Goal: Check status: Check status

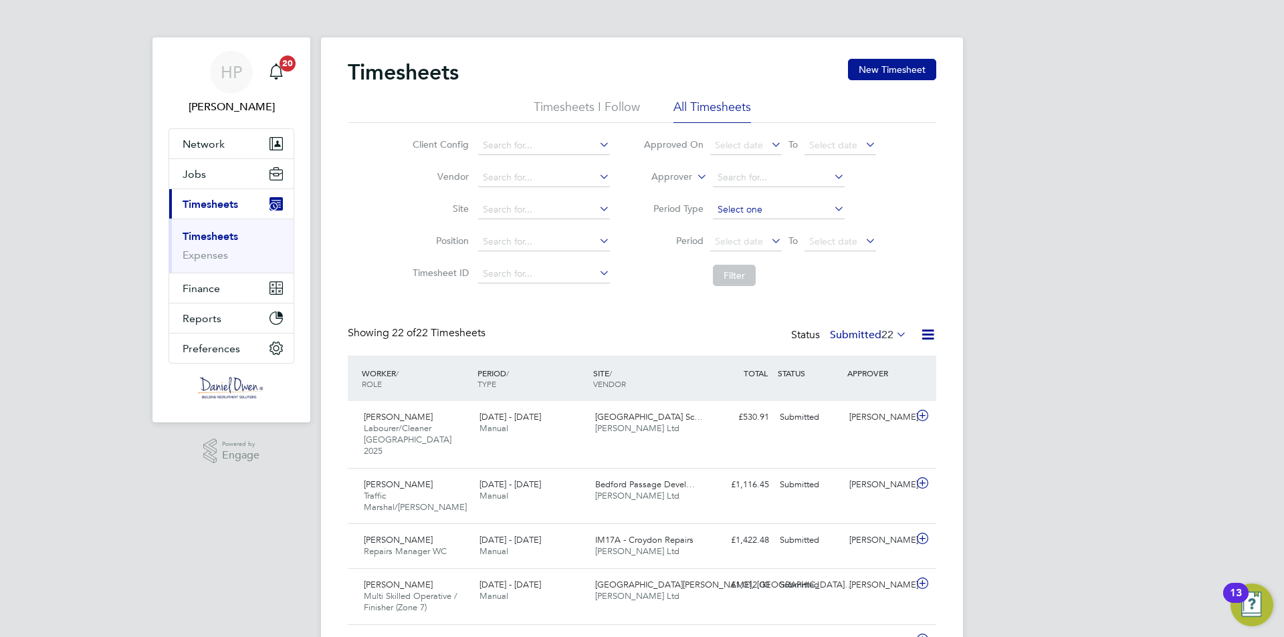
click at [740, 209] on input at bounding box center [779, 210] width 132 height 19
click at [761, 199] on li "Period Type" at bounding box center [760, 210] width 266 height 32
click at [739, 246] on span "Select date" at bounding box center [739, 241] width 48 height 12
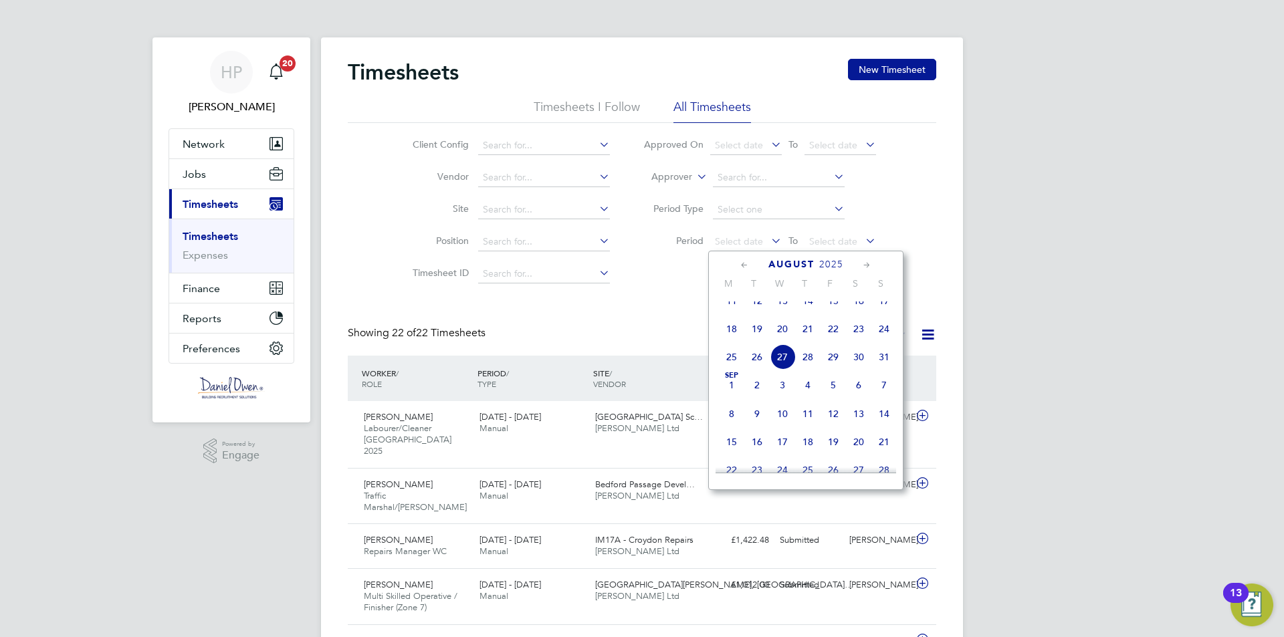
click at [732, 342] on span "18" at bounding box center [731, 328] width 25 height 25
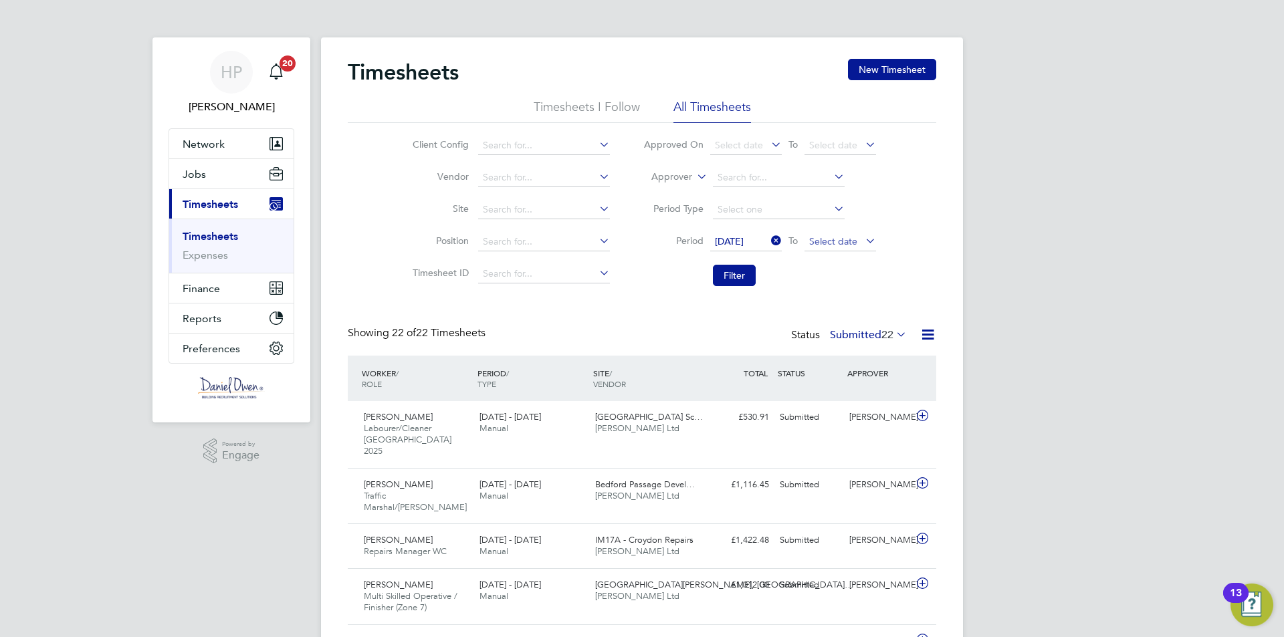
click at [840, 245] on span "Select date" at bounding box center [833, 241] width 48 height 12
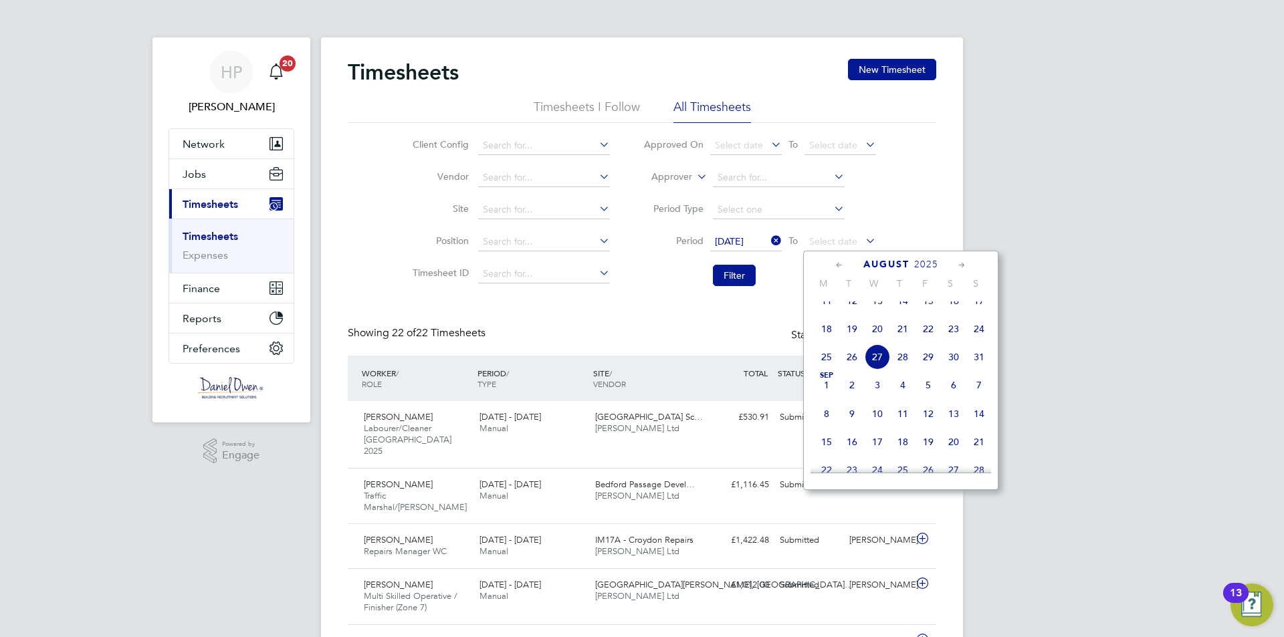
click at [980, 340] on span "24" at bounding box center [978, 328] width 25 height 25
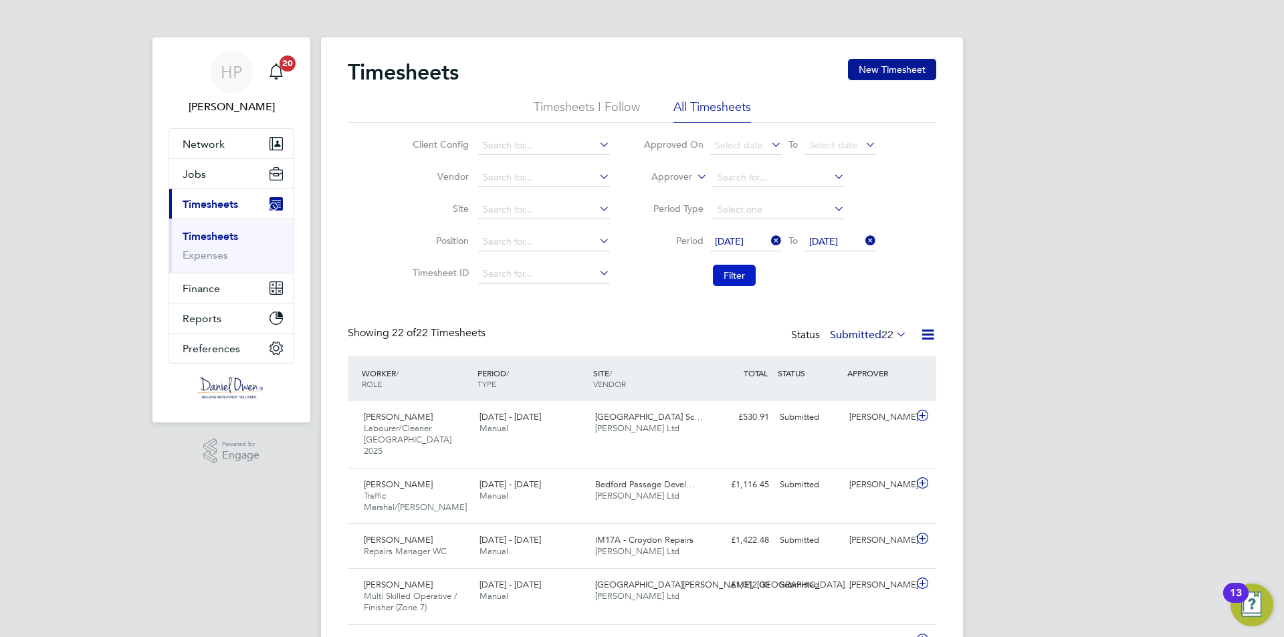
click at [734, 272] on button "Filter" at bounding box center [734, 275] width 43 height 21
click at [503, 211] on input at bounding box center [544, 210] width 132 height 19
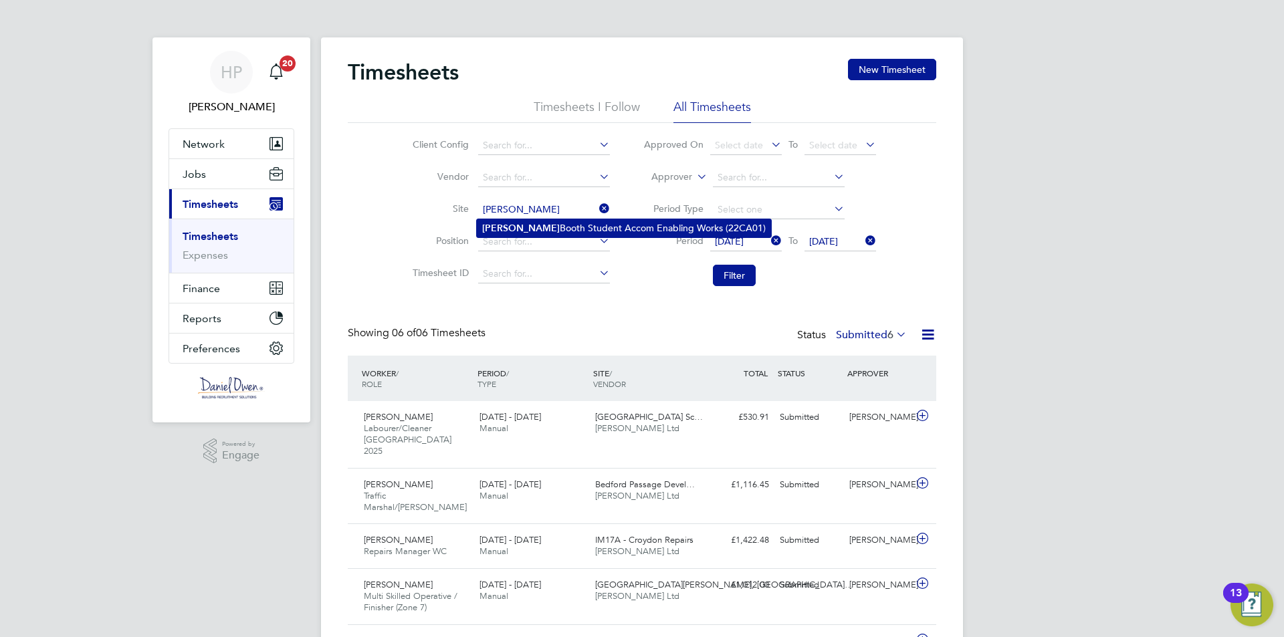
click at [510, 224] on li "[PERSON_NAME] Student Accom Enabling Works (22CA01)" at bounding box center [624, 228] width 294 height 18
type input "[PERSON_NAME] Student Accom Enabling Works (22CA01)"
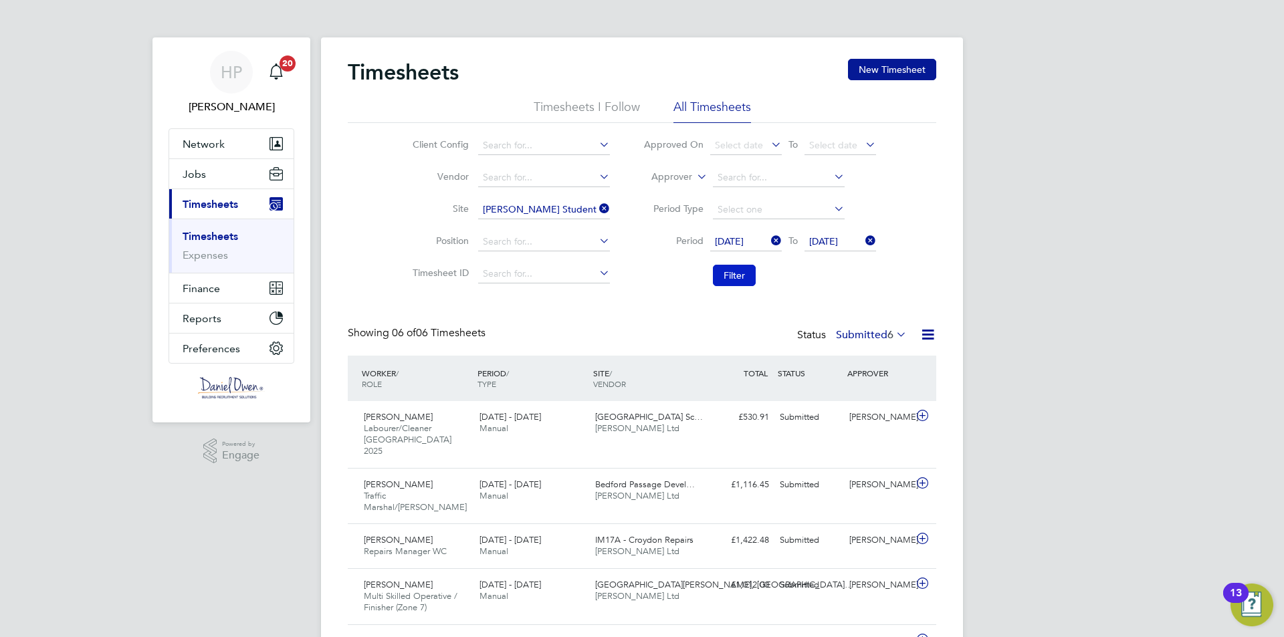
click at [740, 267] on button "Filter" at bounding box center [734, 275] width 43 height 21
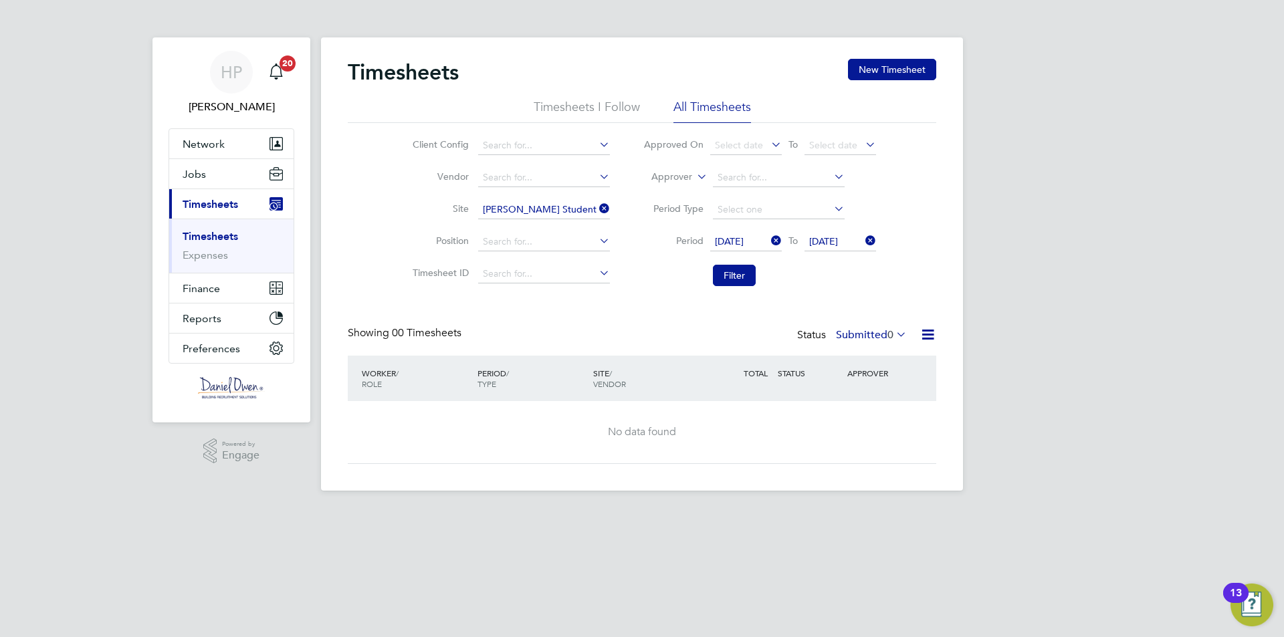
click at [744, 238] on span "[DATE]" at bounding box center [729, 241] width 29 height 12
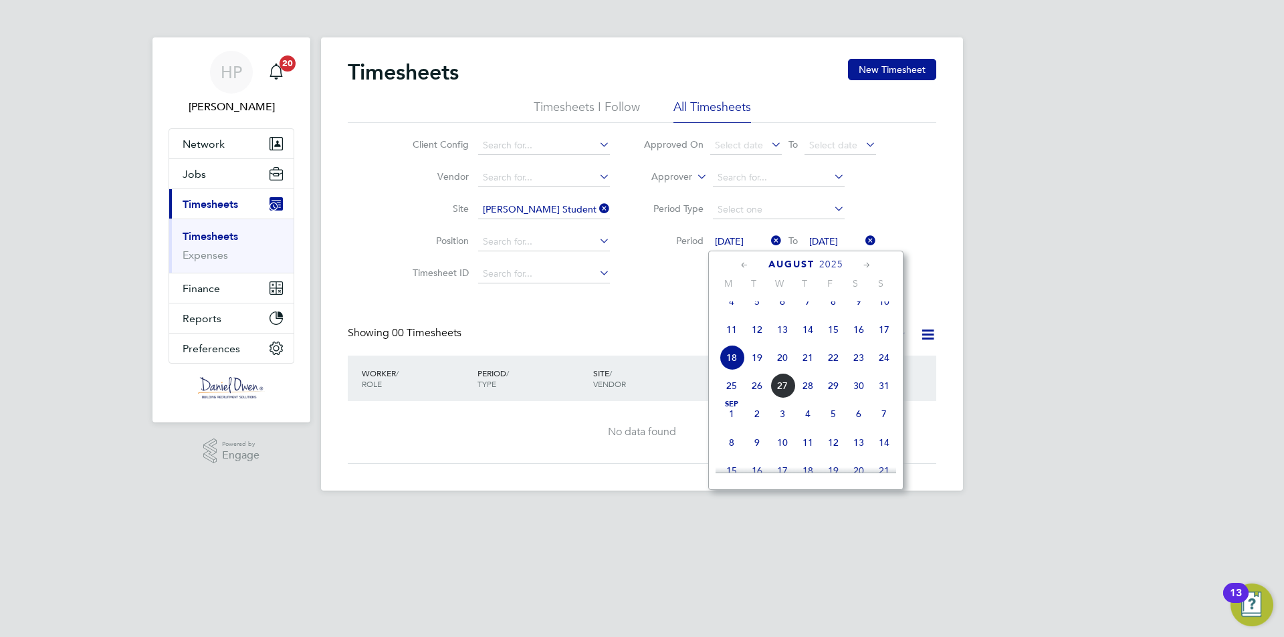
click at [998, 228] on div "HP [PERSON_NAME] Notifications 20 Applications: Network Team Members Businesses…" at bounding box center [642, 256] width 1284 height 512
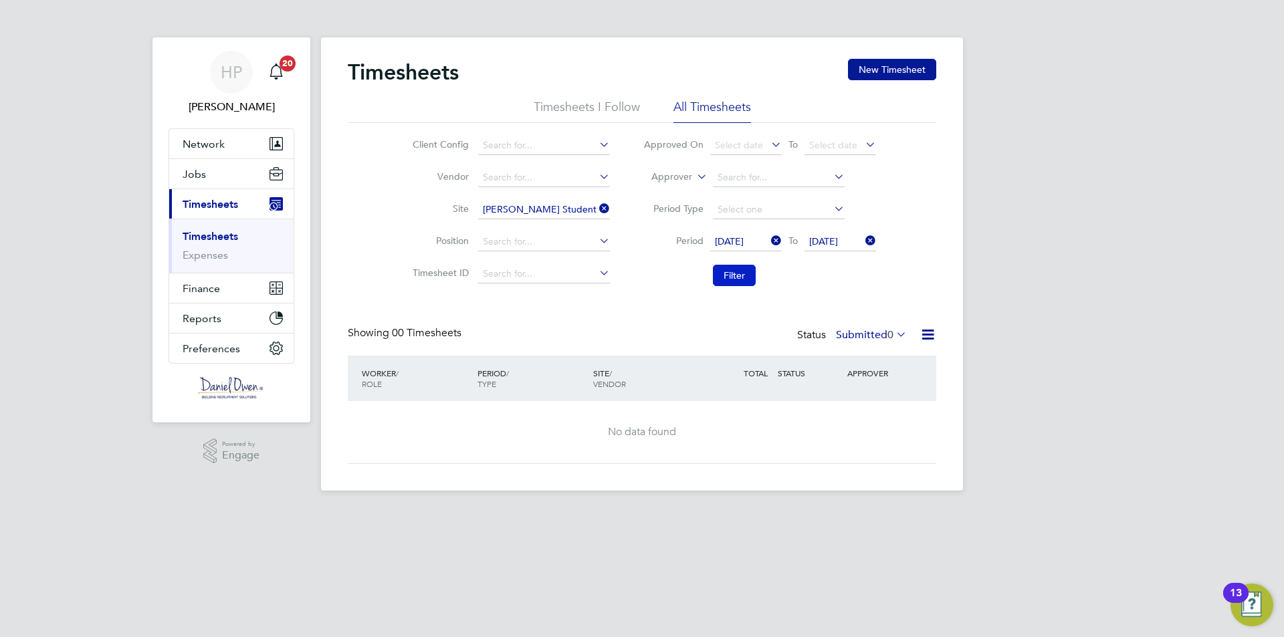
click at [738, 279] on button "Filter" at bounding box center [734, 275] width 43 height 21
click at [768, 239] on icon at bounding box center [768, 240] width 0 height 19
click at [877, 236] on li "Period Select date To [DATE]" at bounding box center [760, 242] width 266 height 32
click at [863, 241] on icon at bounding box center [863, 240] width 0 height 19
click at [722, 278] on button "Filter" at bounding box center [734, 275] width 43 height 21
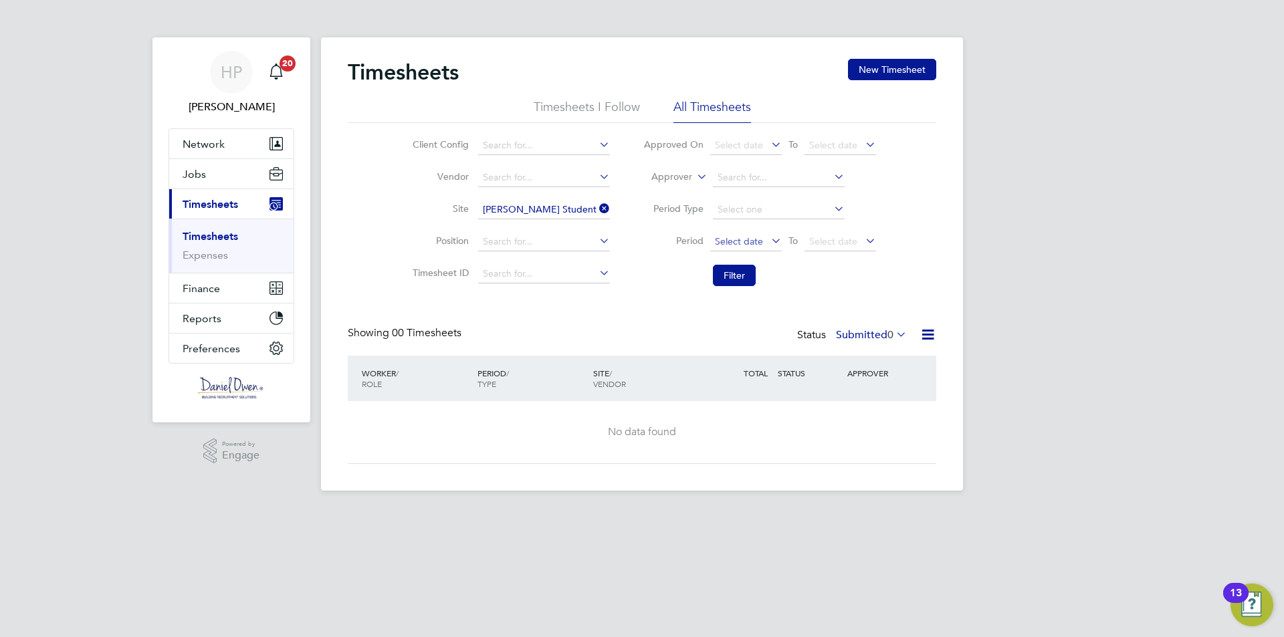
click at [750, 242] on span "Select date" at bounding box center [739, 241] width 48 height 12
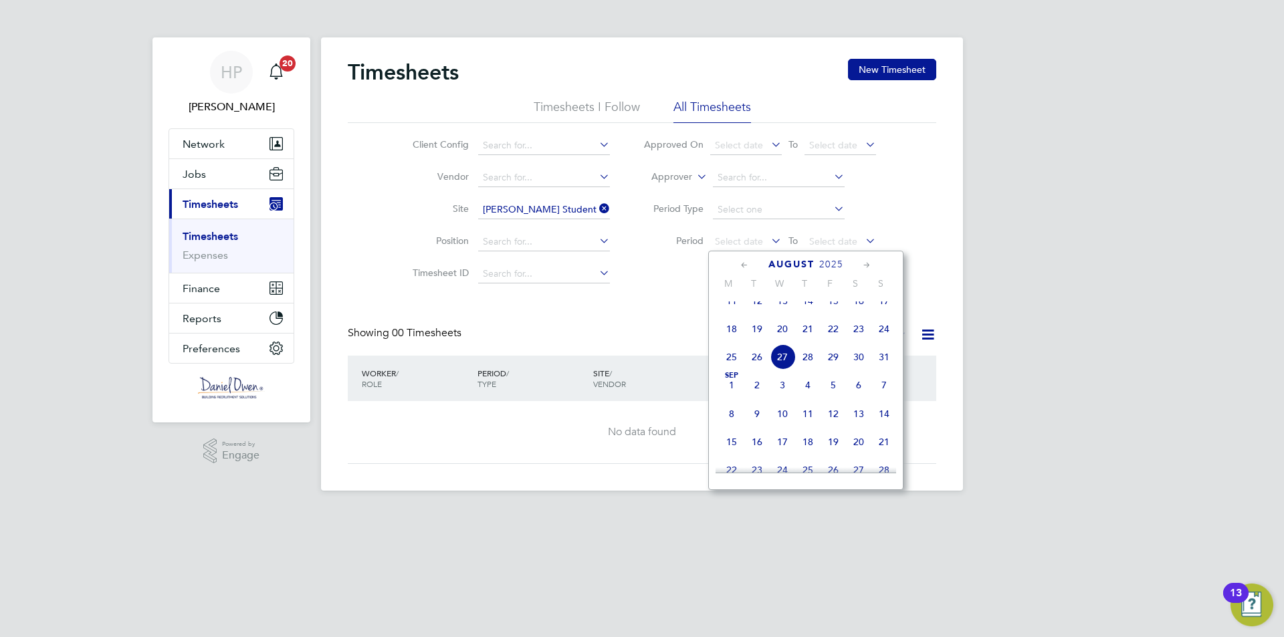
click at [729, 334] on span "18" at bounding box center [731, 328] width 25 height 25
